Goal: Find specific fact: Find specific fact

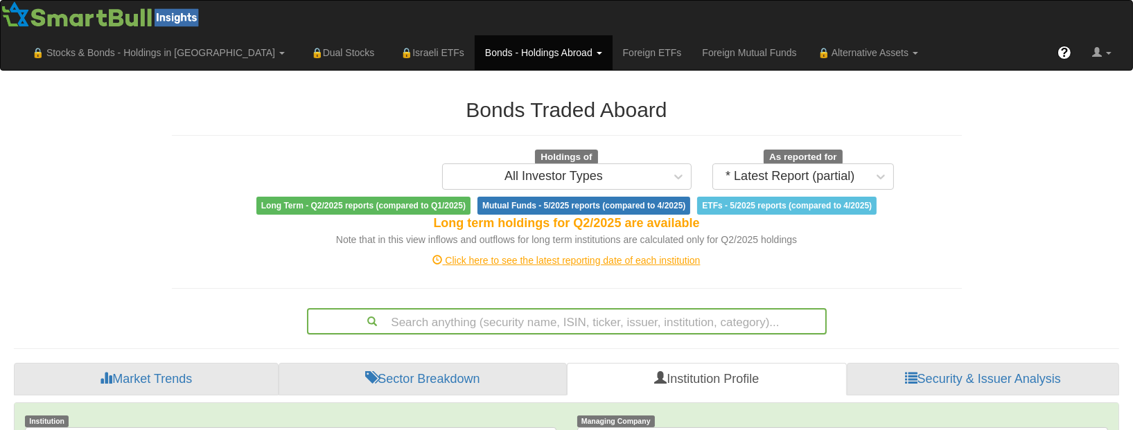
click at [683, 308] on div "Search anything (security name, ISIN, ticker, issuer, institution, category)..." at bounding box center [567, 321] width 520 height 26
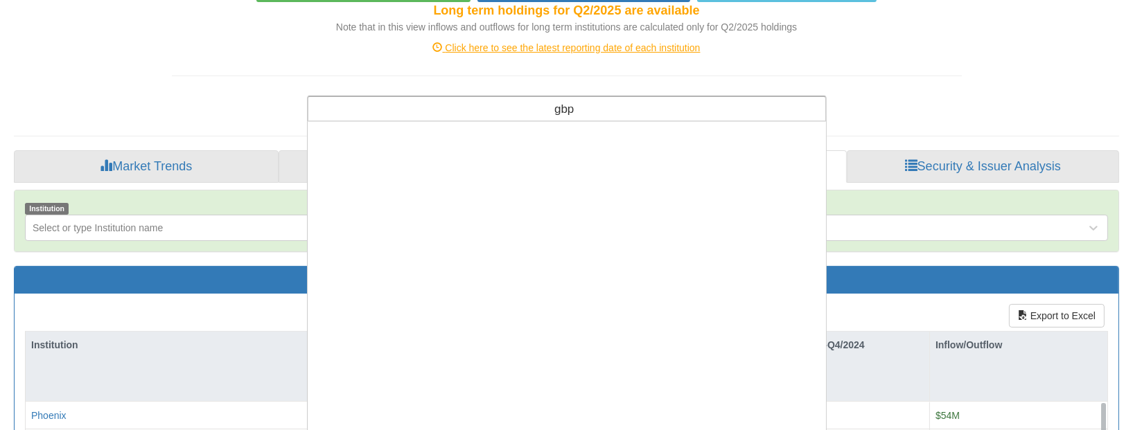
scroll to position [665, 0]
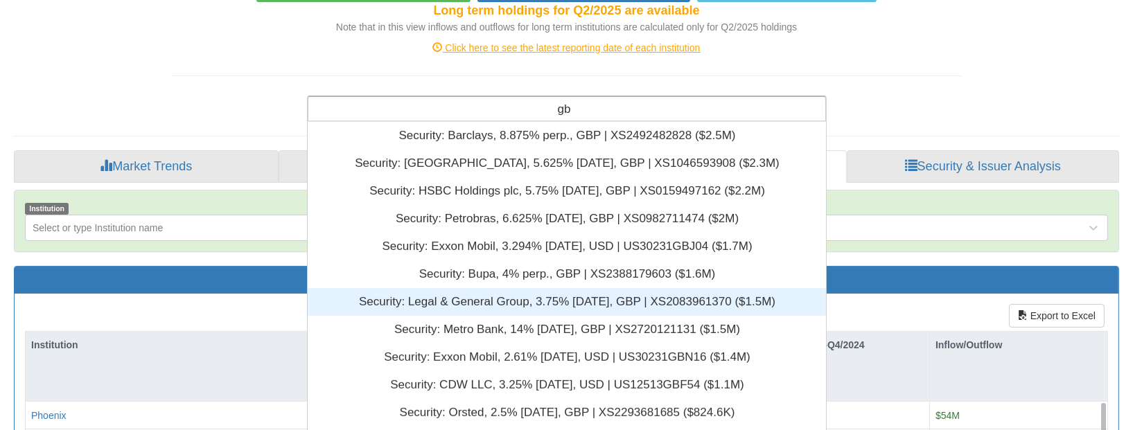
type input "g"
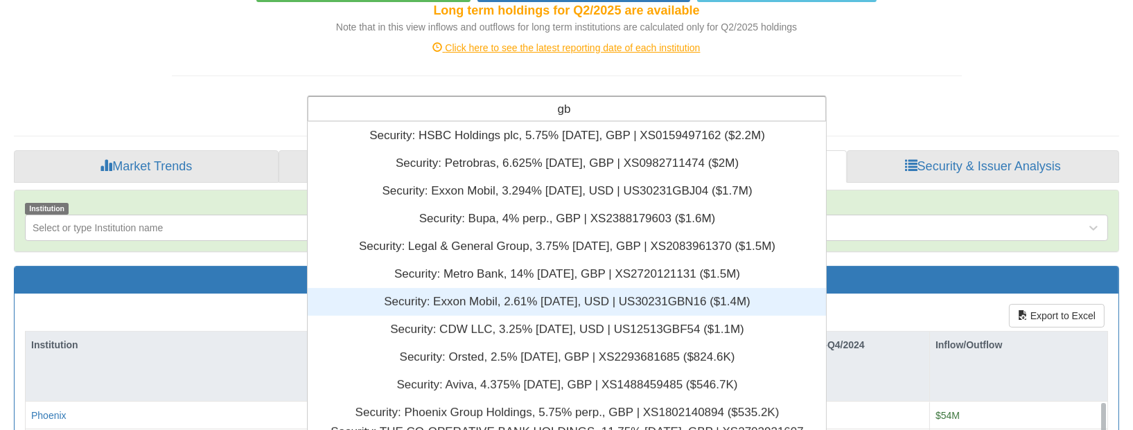
scroll to position [776, 0]
type input "gbp"
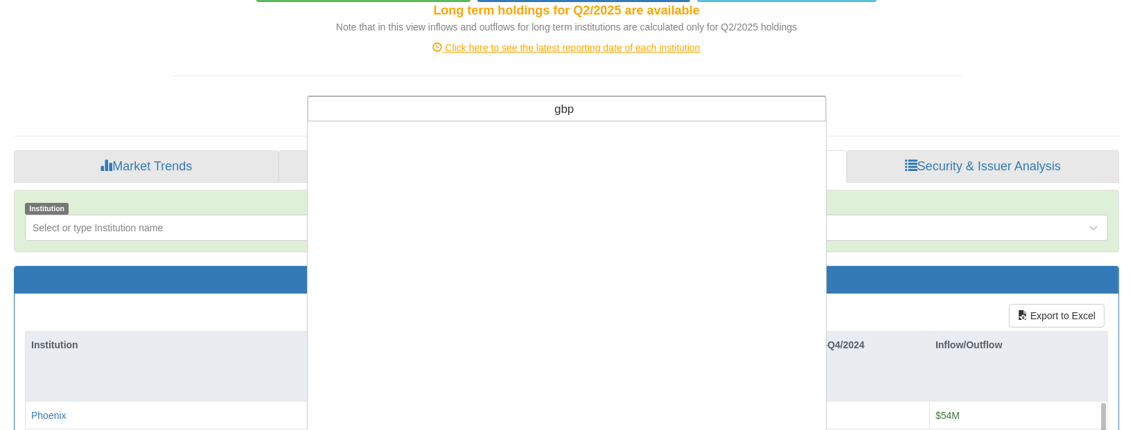
scroll to position [0, 0]
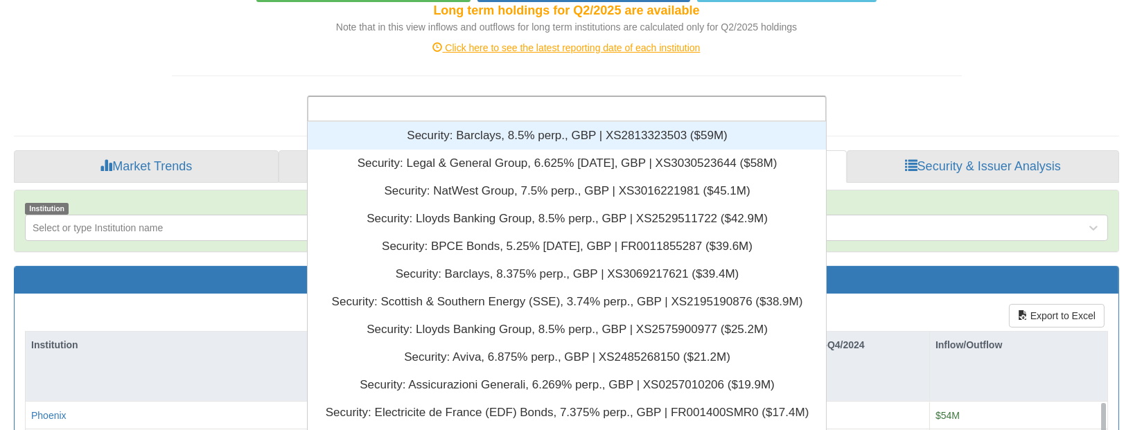
click at [1001, 61] on div "Bonds Traded Aboard Holdings of All Investor Types As reported for * Latest Rep…" at bounding box center [566, 322] width 1126 height 900
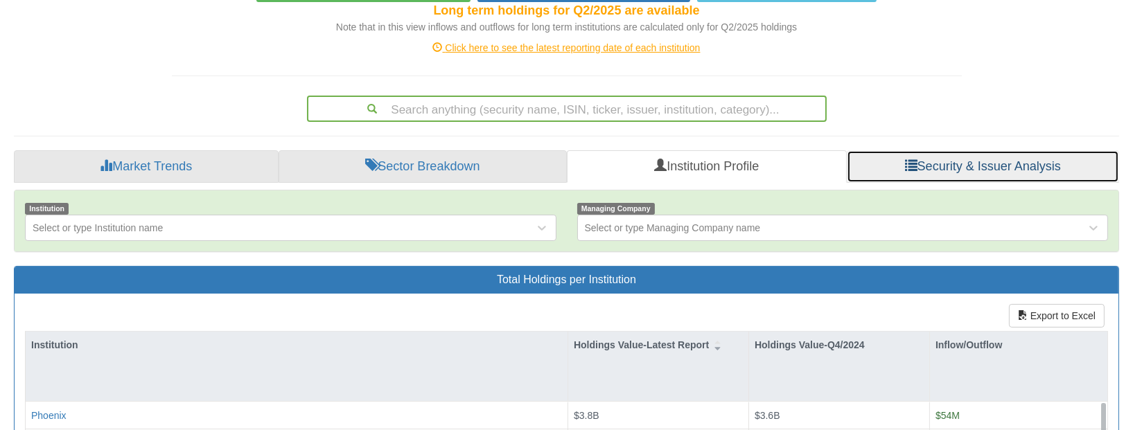
click at [900, 150] on link "Security & Issuer Analysis" at bounding box center [983, 166] width 272 height 33
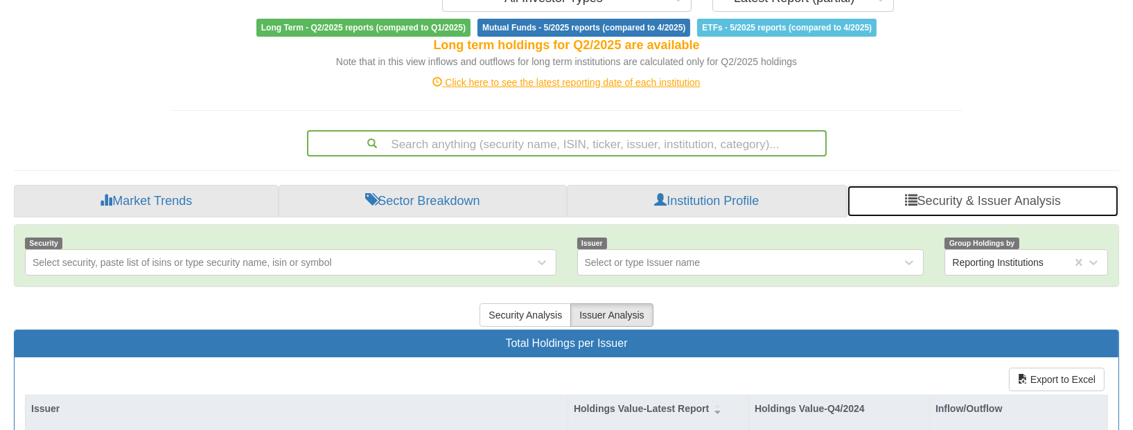
scroll to position [62, 0]
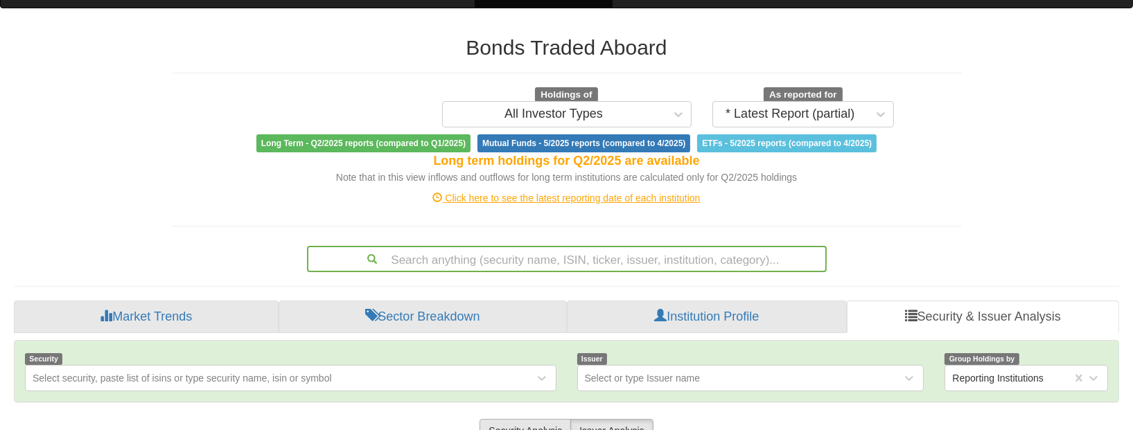
click at [529, 419] on button "Security Analysis" at bounding box center [526, 431] width 92 height 24
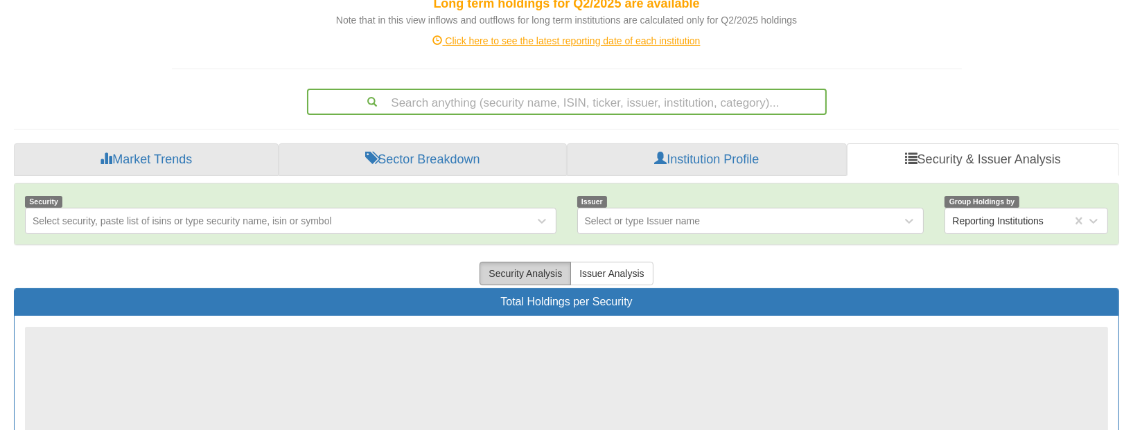
scroll to position [315, 0]
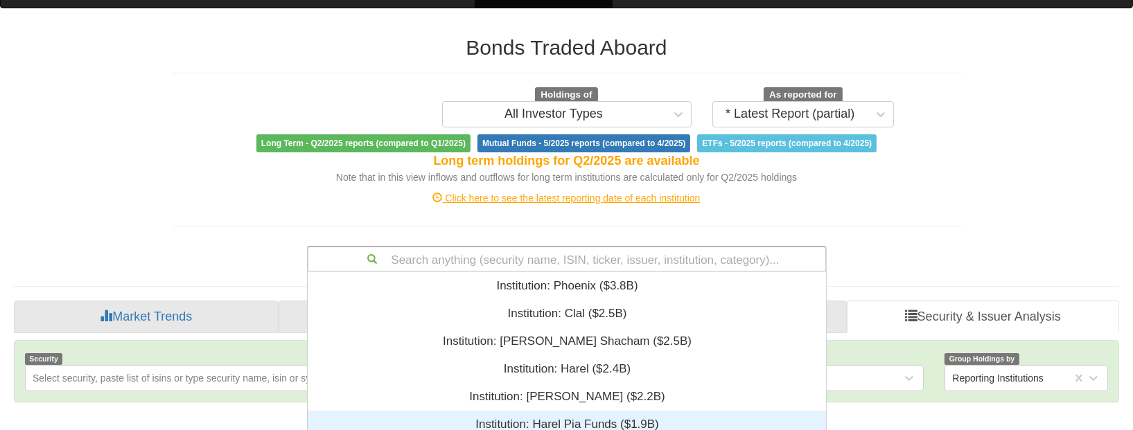
scroll to position [213, 0]
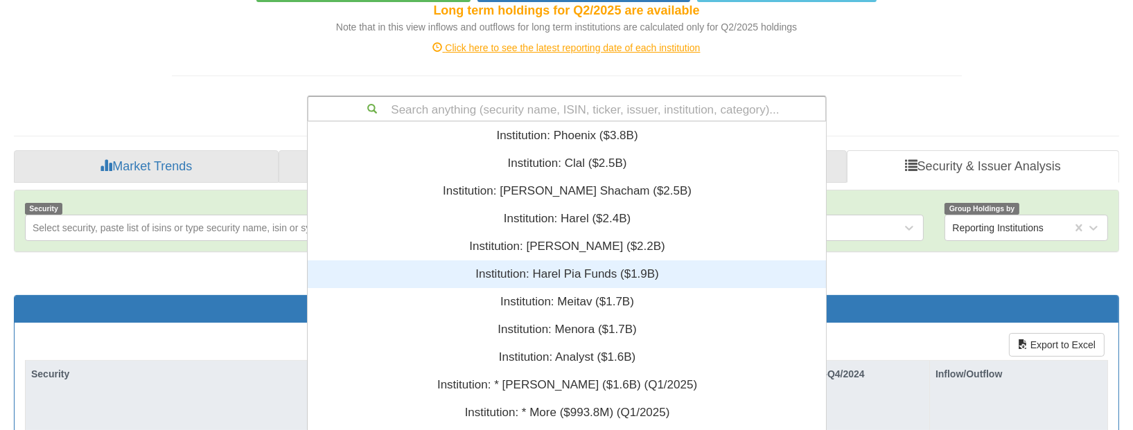
click at [543, 122] on div "Search anything (security name, ISIN, ticker, issuer, institution, category)...…" at bounding box center [567, 109] width 520 height 26
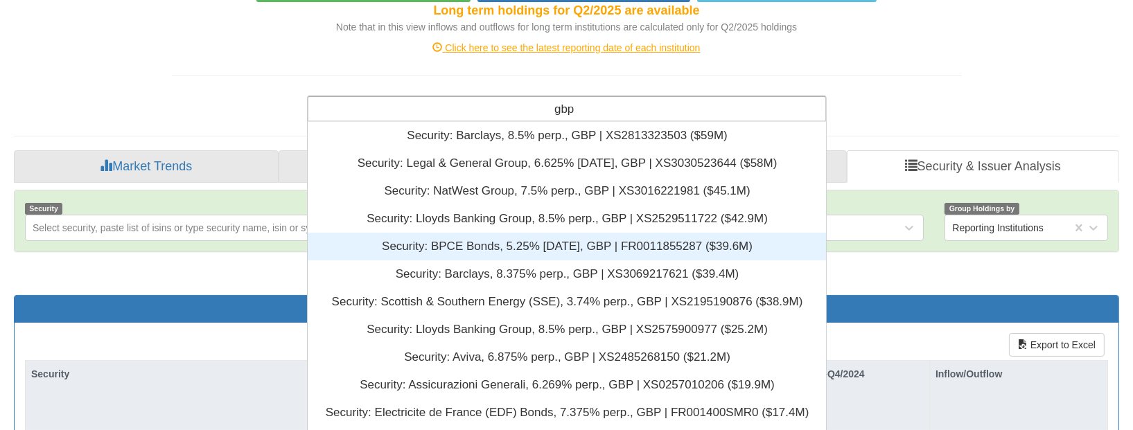
type input "gbp"
